Goal: Task Accomplishment & Management: Use online tool/utility

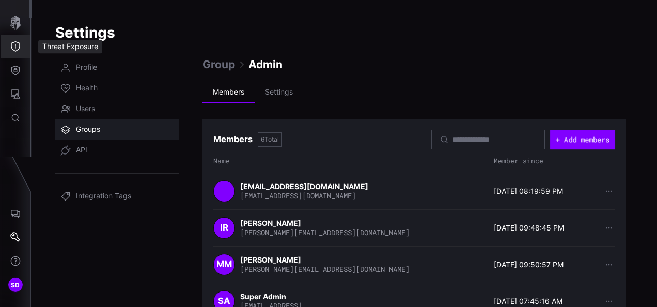
scroll to position [104, 0]
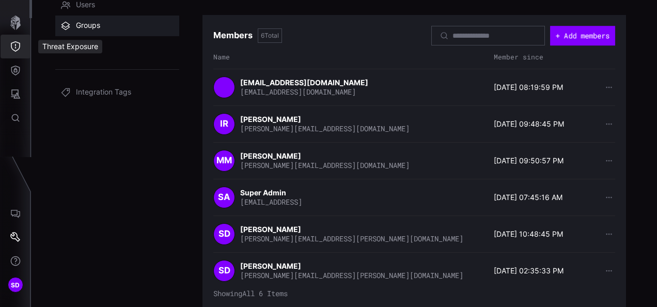
click at [19, 45] on icon "Threat Exposure" at bounding box center [15, 46] width 10 height 10
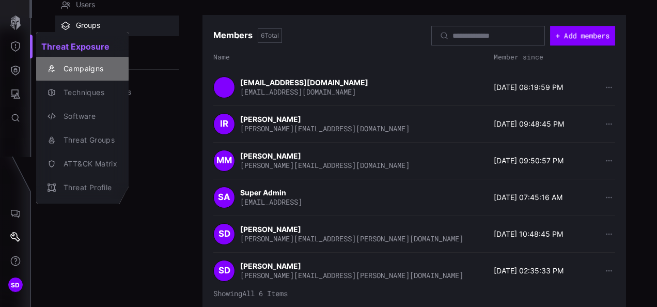
click at [69, 59] on button "Campaigns" at bounding box center [82, 69] width 92 height 24
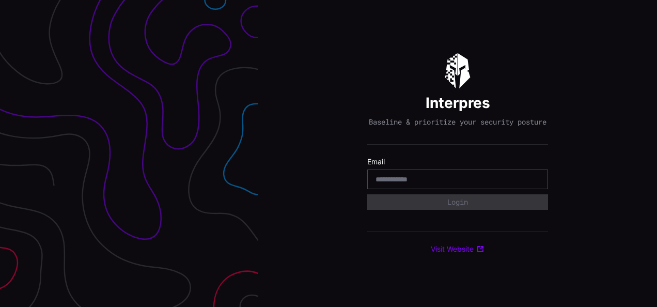
click at [430, 184] on input "email" at bounding box center [458, 179] width 164 height 9
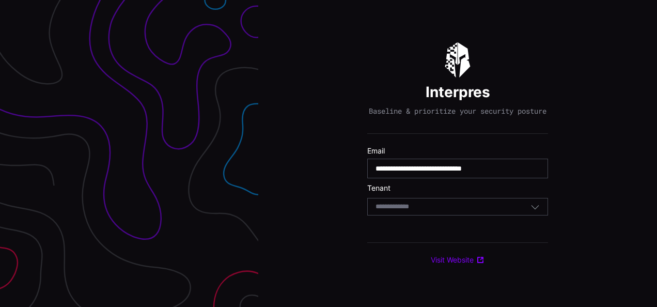
click at [453, 172] on input "**********" at bounding box center [458, 168] width 164 height 9
type input "**********"
click at [425, 211] on input at bounding box center [402, 207] width 53 height 9
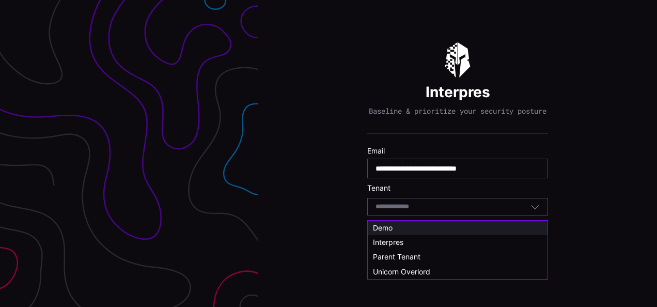
click at [395, 224] on div "Demo" at bounding box center [457, 227] width 169 height 9
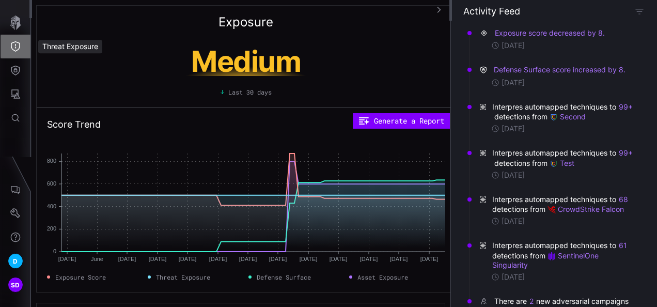
click at [17, 49] on icon "Threat Exposure" at bounding box center [15, 46] width 10 height 10
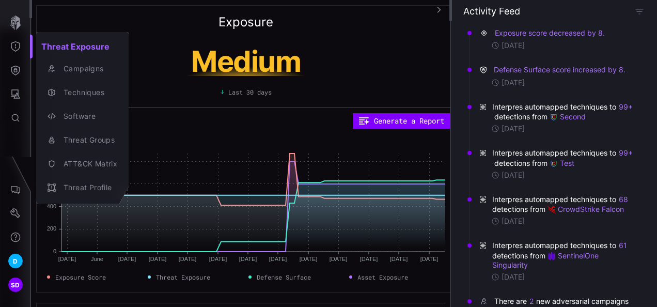
click at [14, 72] on div at bounding box center [328, 153] width 657 height 307
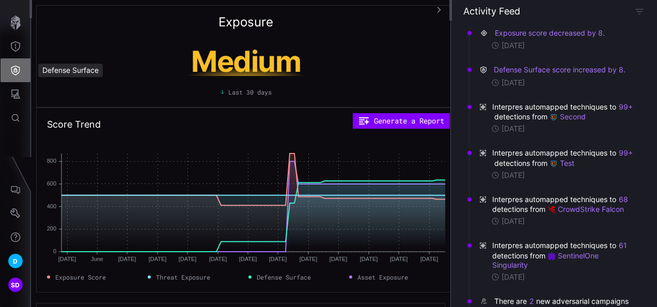
click at [18, 72] on icon "Defense Surface" at bounding box center [15, 70] width 10 height 10
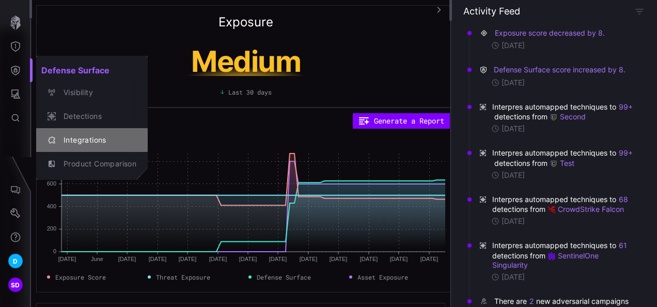
click at [77, 135] on div "Integrations" at bounding box center [97, 140] width 78 height 13
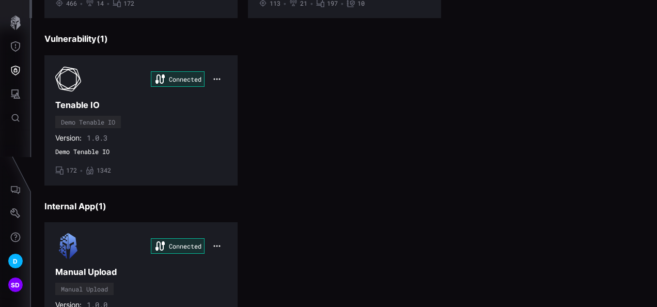
scroll to position [440, 0]
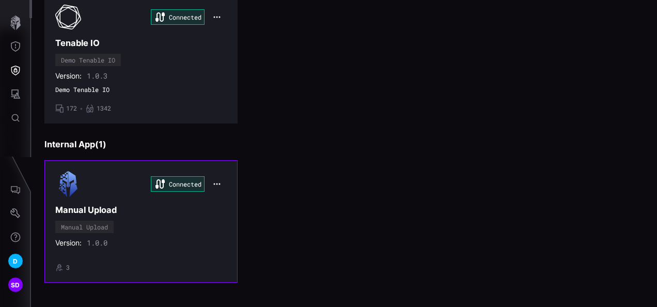
click at [168, 226] on div "Connected Manual Upload Manual Upload Version: 1.0.0 • 3" at bounding box center [141, 221] width 172 height 100
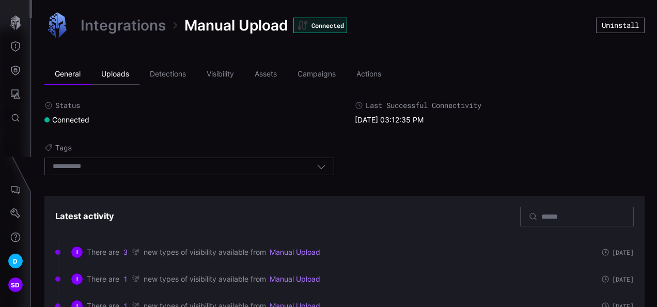
click at [123, 75] on li "Uploads" at bounding box center [115, 74] width 49 height 21
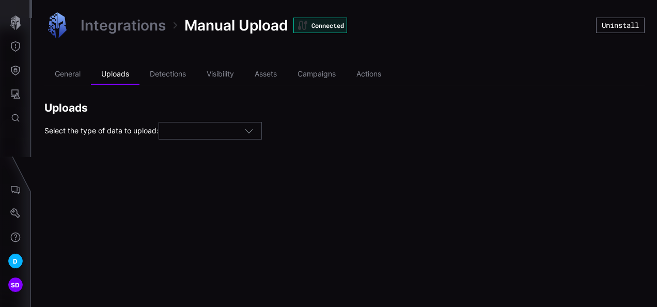
click at [253, 130] on icon "button" at bounding box center [248, 130] width 9 height 9
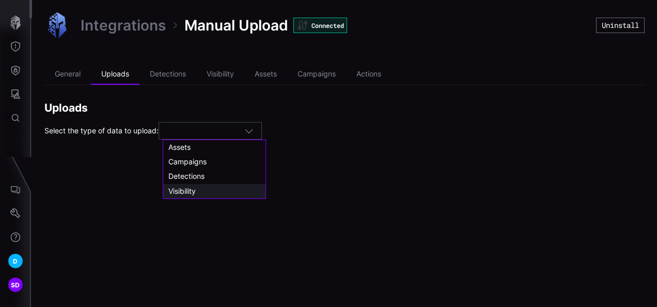
click at [190, 189] on span "Visibility" at bounding box center [181, 191] width 27 height 9
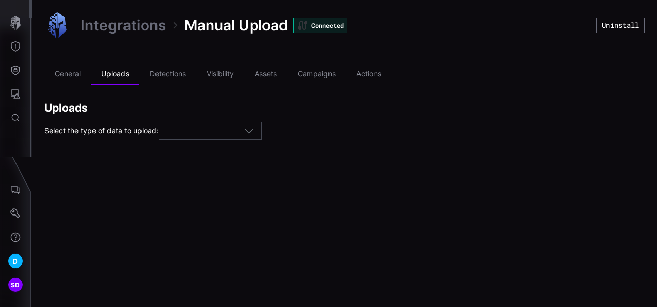
type input "**********"
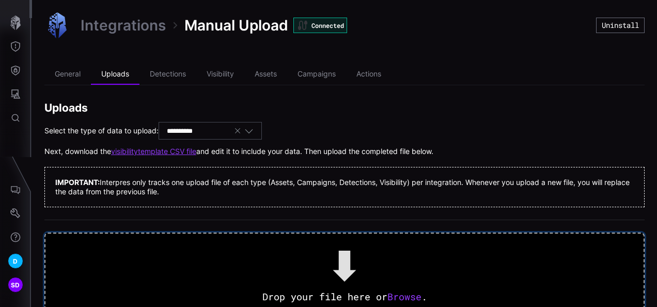
click at [401, 294] on span "Browse" at bounding box center [405, 296] width 34 height 12
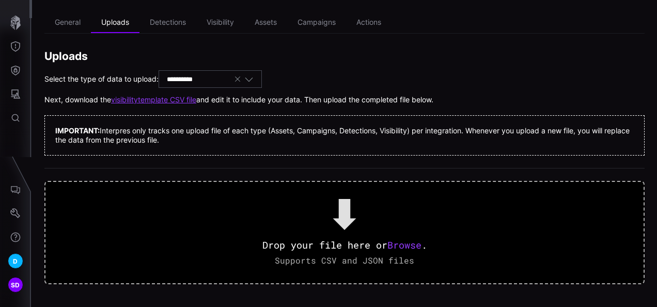
click at [177, 99] on link "visibility template CSV file" at bounding box center [153, 99] width 85 height 9
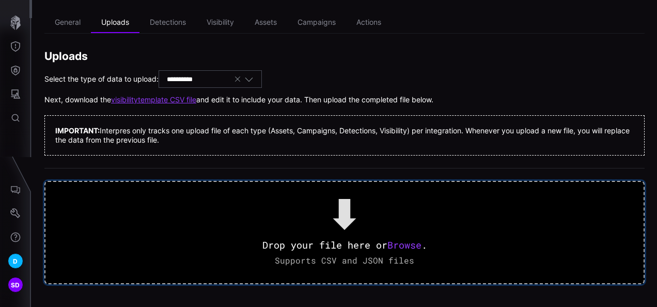
click at [408, 241] on span "Browse" at bounding box center [405, 245] width 34 height 12
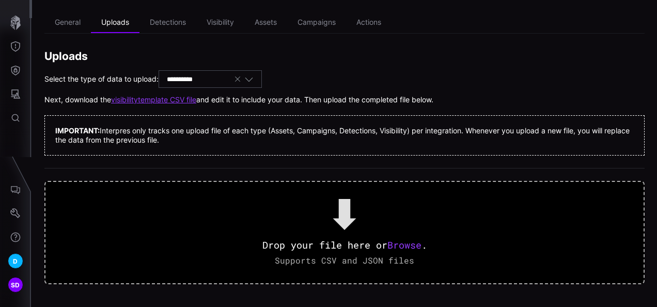
scroll to position [0, 0]
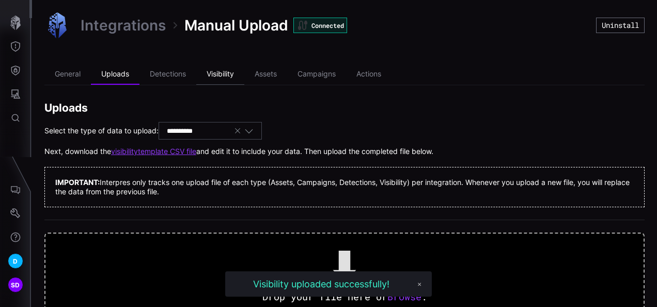
click at [221, 74] on li "Visibility" at bounding box center [220, 74] width 48 height 21
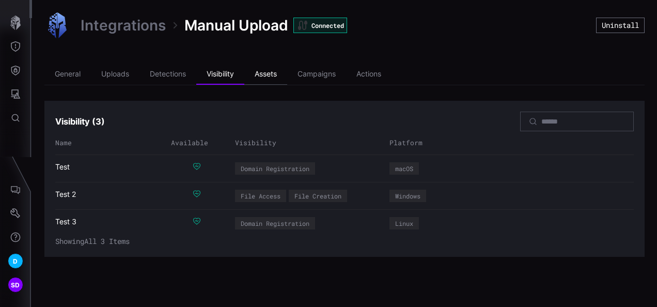
click at [267, 74] on li "Assets" at bounding box center [265, 74] width 43 height 21
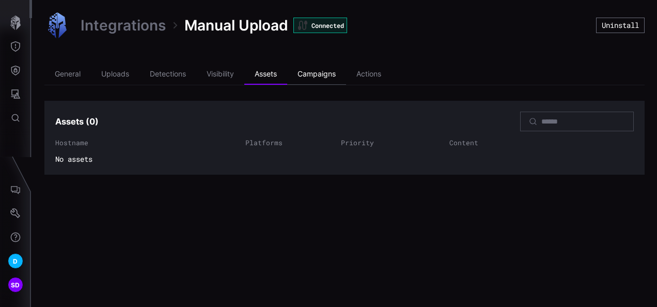
click at [335, 68] on li "Campaigns" at bounding box center [316, 74] width 59 height 21
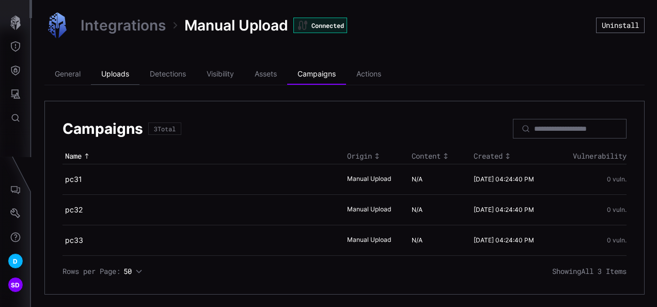
click at [119, 76] on li "Uploads" at bounding box center [115, 74] width 49 height 21
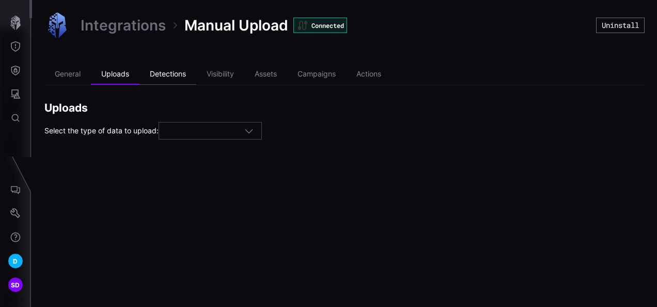
click at [163, 69] on li "Detections" at bounding box center [168, 74] width 57 height 21
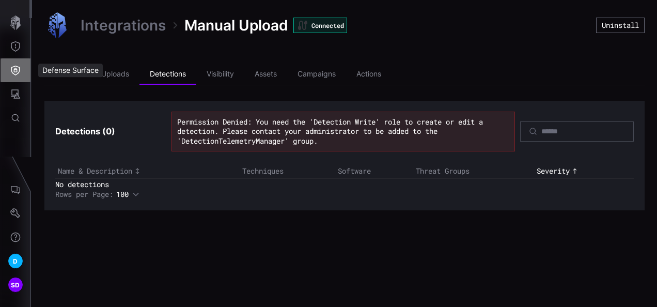
click at [16, 71] on icon "Defense Surface" at bounding box center [15, 70] width 10 height 10
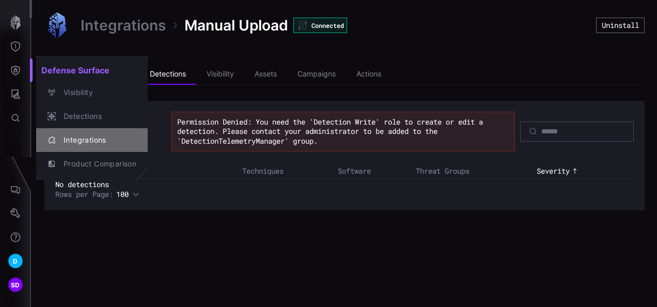
click at [95, 143] on div "Integrations" at bounding box center [97, 140] width 78 height 13
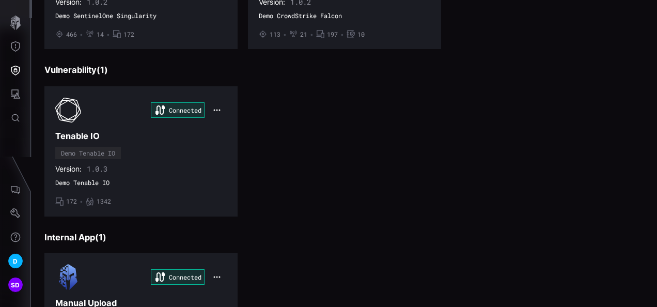
scroll to position [440, 0]
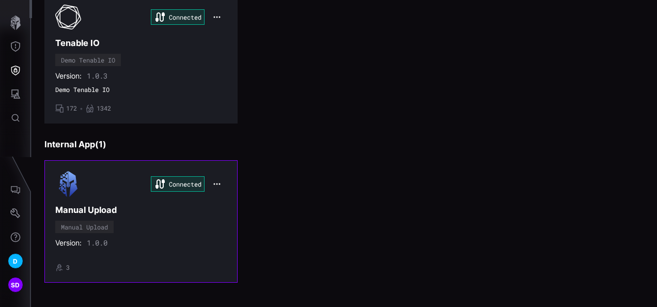
click at [159, 213] on div "Connected Manual Upload Manual Upload Version: 1.0.0 • 3" at bounding box center [141, 221] width 172 height 100
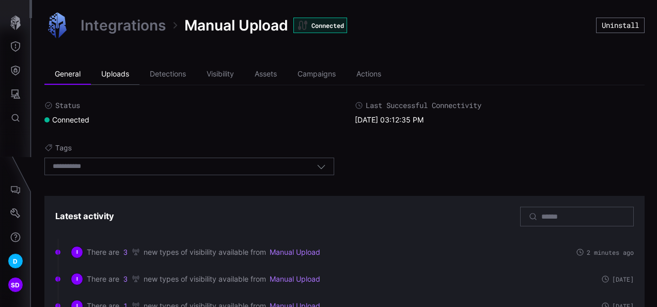
click at [123, 76] on li "Uploads" at bounding box center [115, 74] width 49 height 21
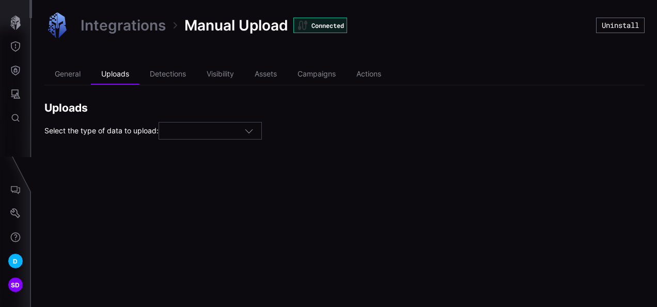
click at [244, 133] on div at bounding box center [206, 131] width 78 height 9
